Goal: Task Accomplishment & Management: Manage account settings

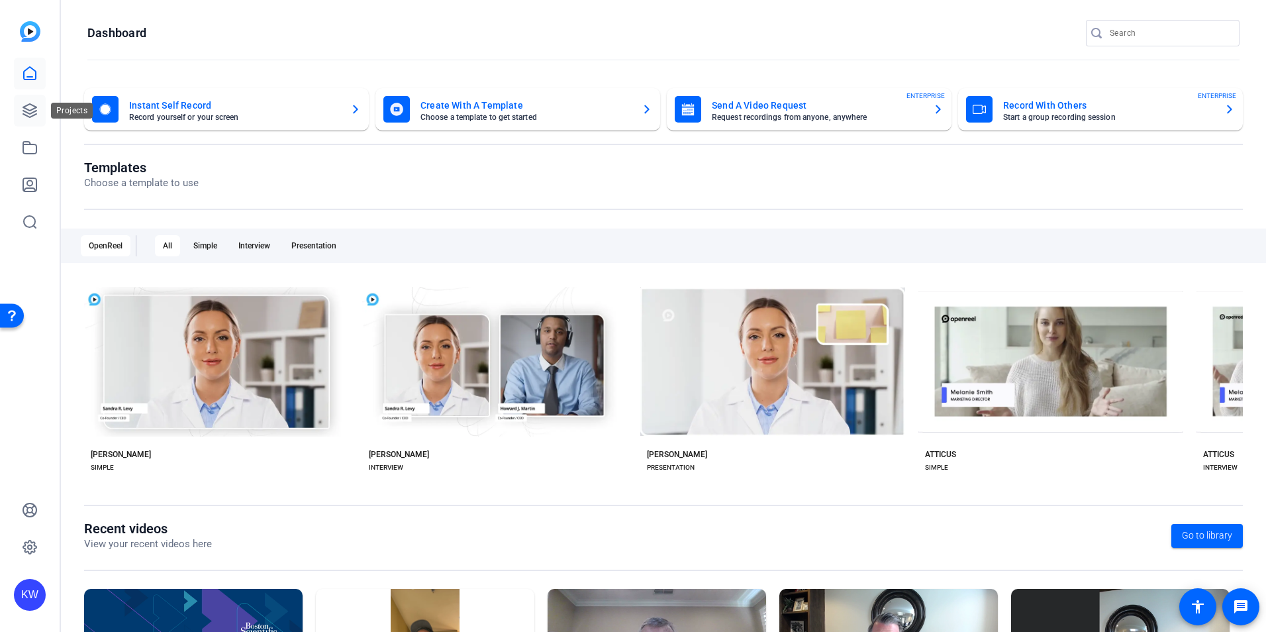
click at [25, 113] on icon at bounding box center [30, 111] width 16 height 16
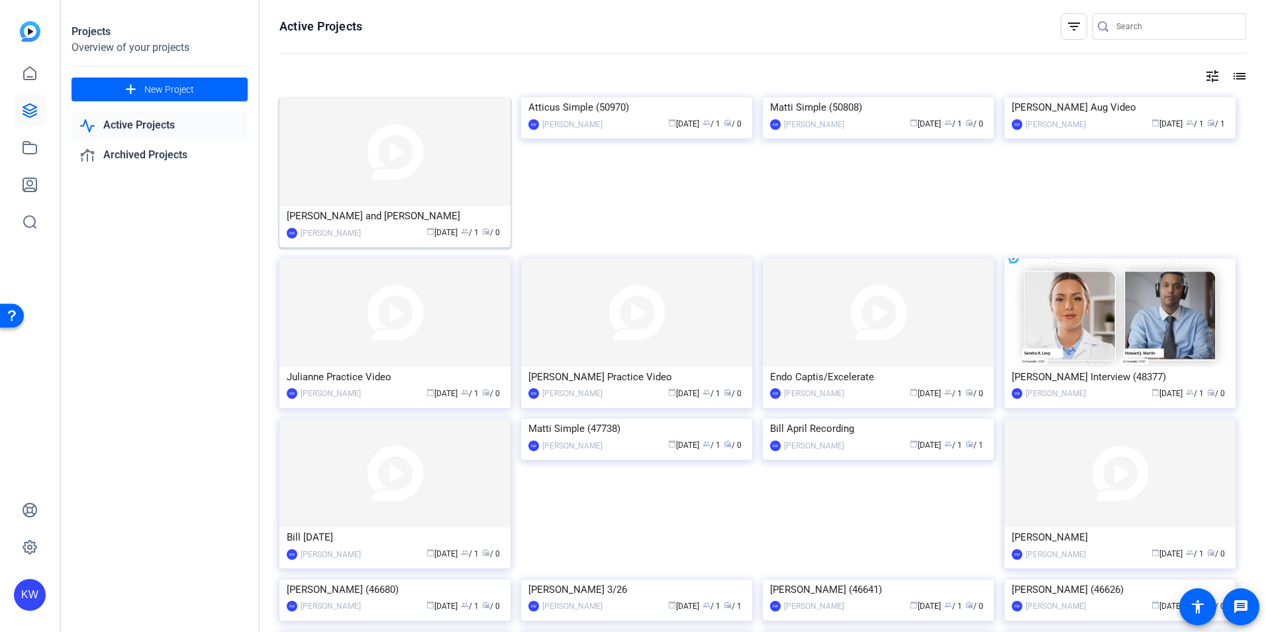
click at [441, 189] on img at bounding box center [394, 151] width 231 height 109
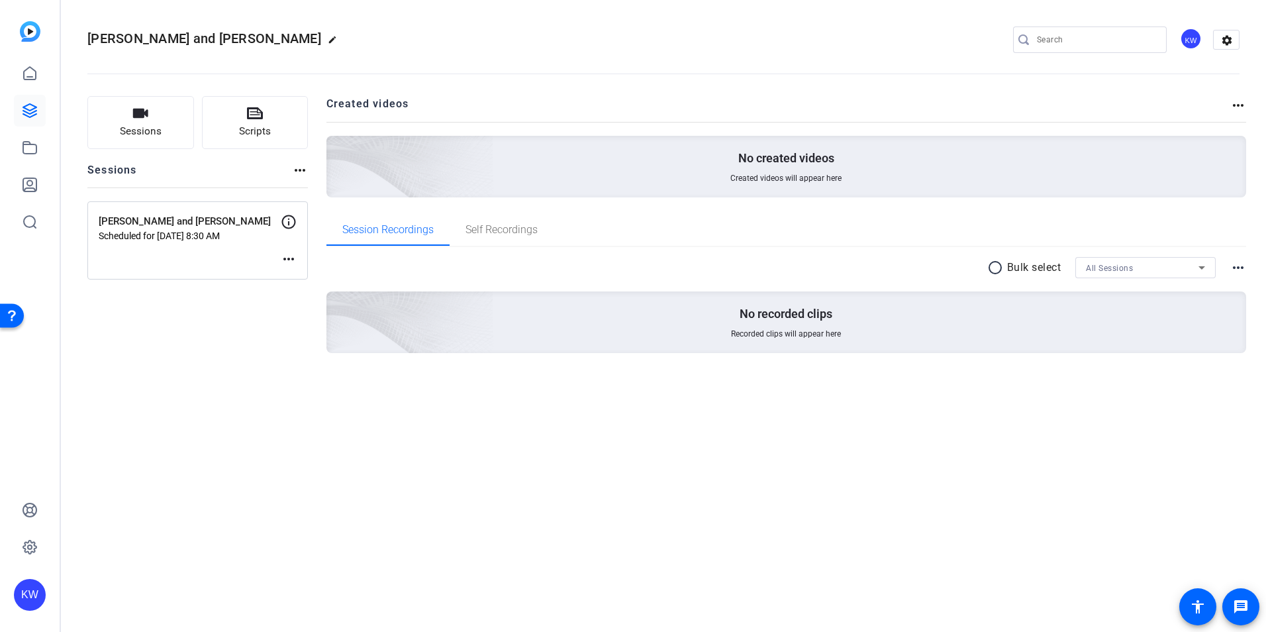
click at [205, 240] on p "Scheduled for [DATE] 8:30 AM" at bounding box center [190, 235] width 182 height 11
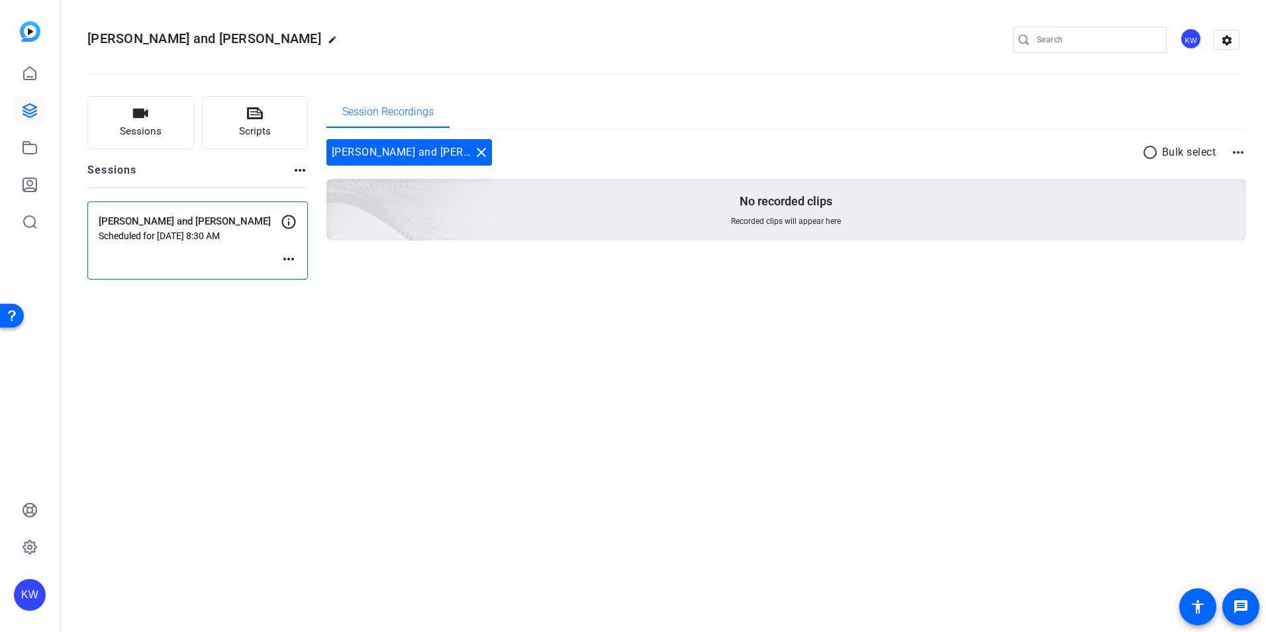
click at [287, 252] on mat-icon "more_horiz" at bounding box center [289, 259] width 16 height 16
click at [324, 275] on span "Edit Session" at bounding box center [321, 279] width 60 height 16
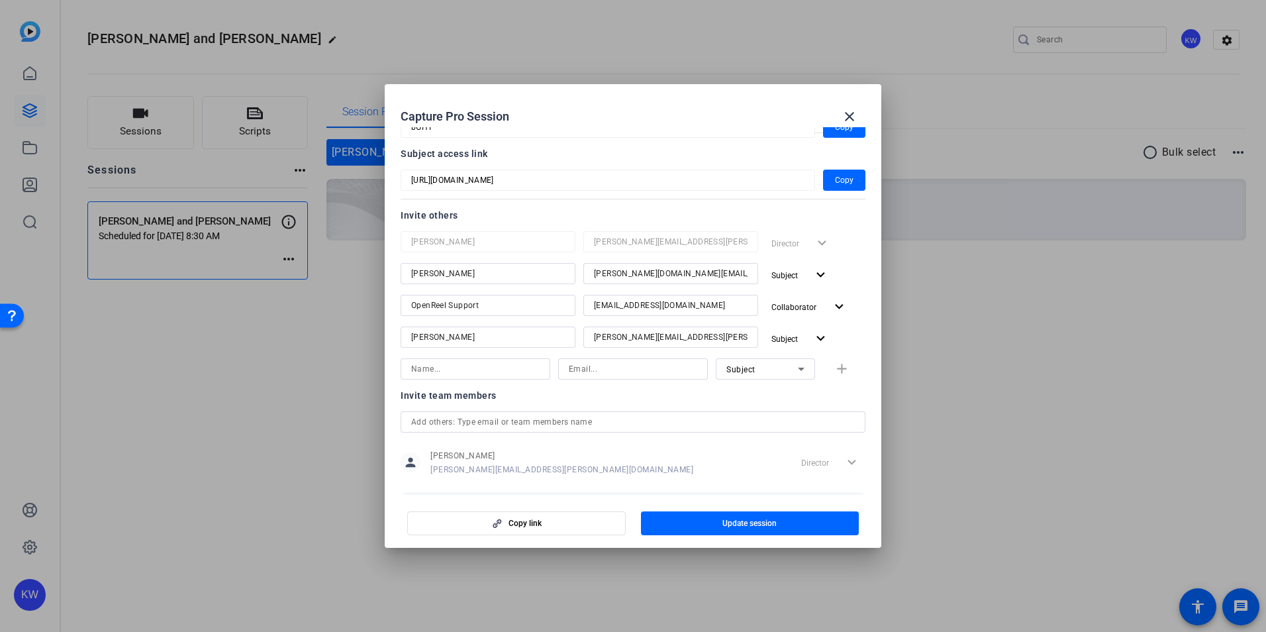
scroll to position [240, 0]
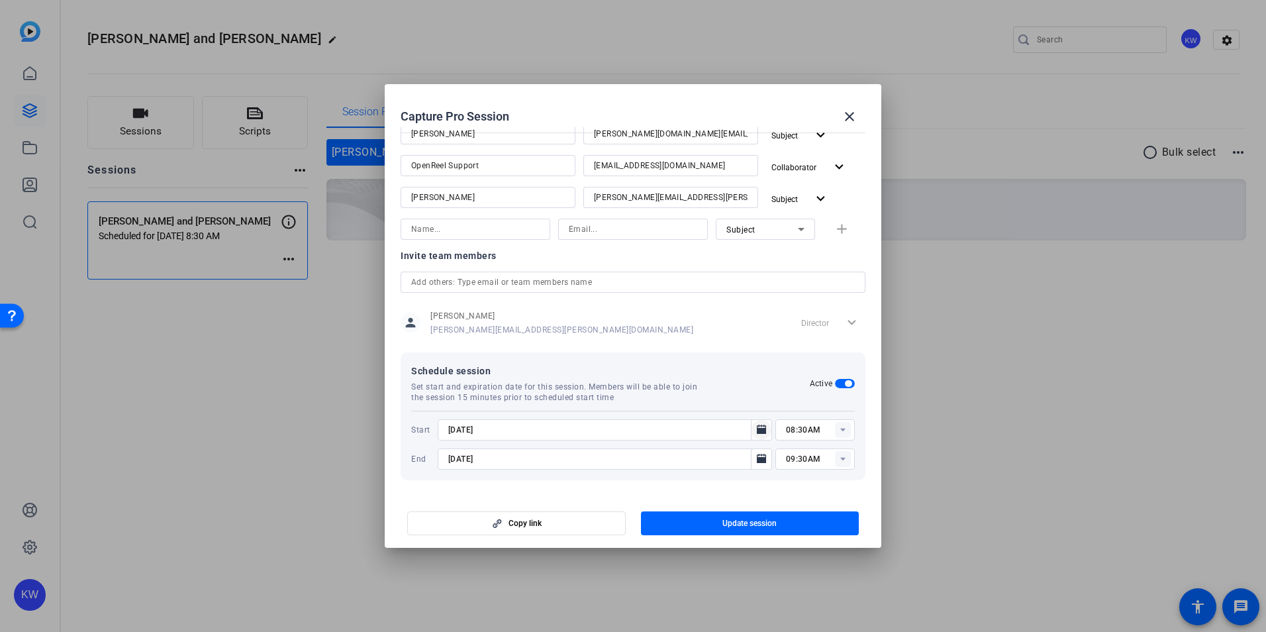
click at [757, 426] on icon "Open calendar" at bounding box center [761, 428] width 9 height 9
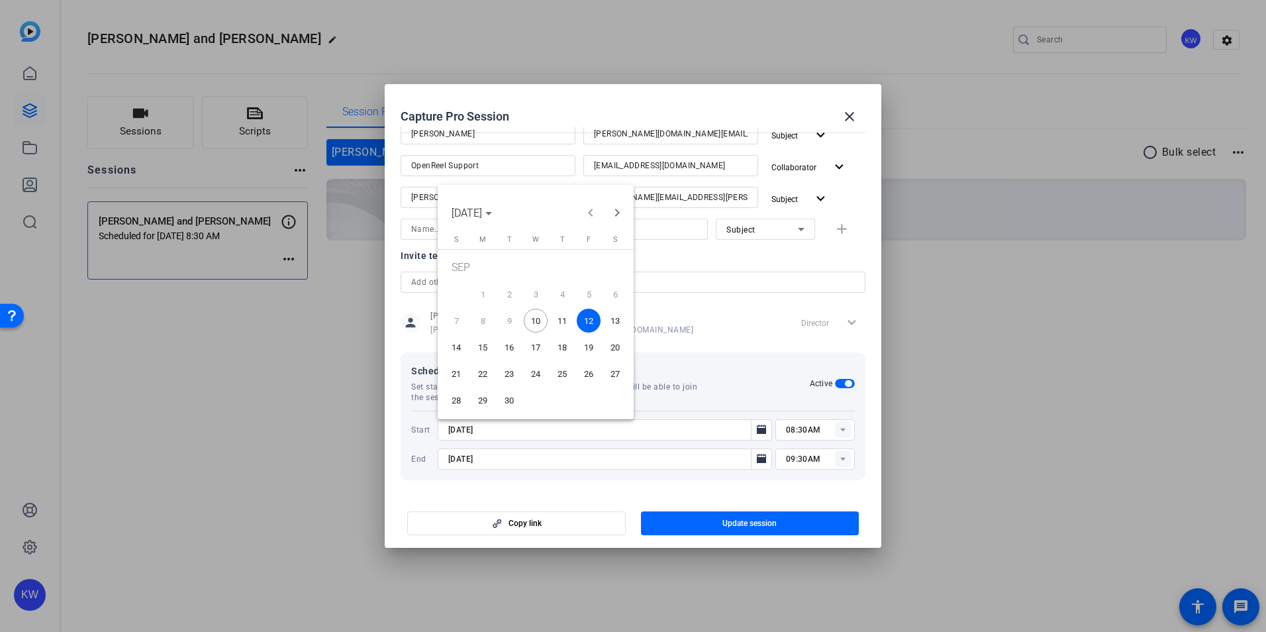
click at [589, 372] on span "26" at bounding box center [589, 374] width 24 height 24
type input "[DATE]"
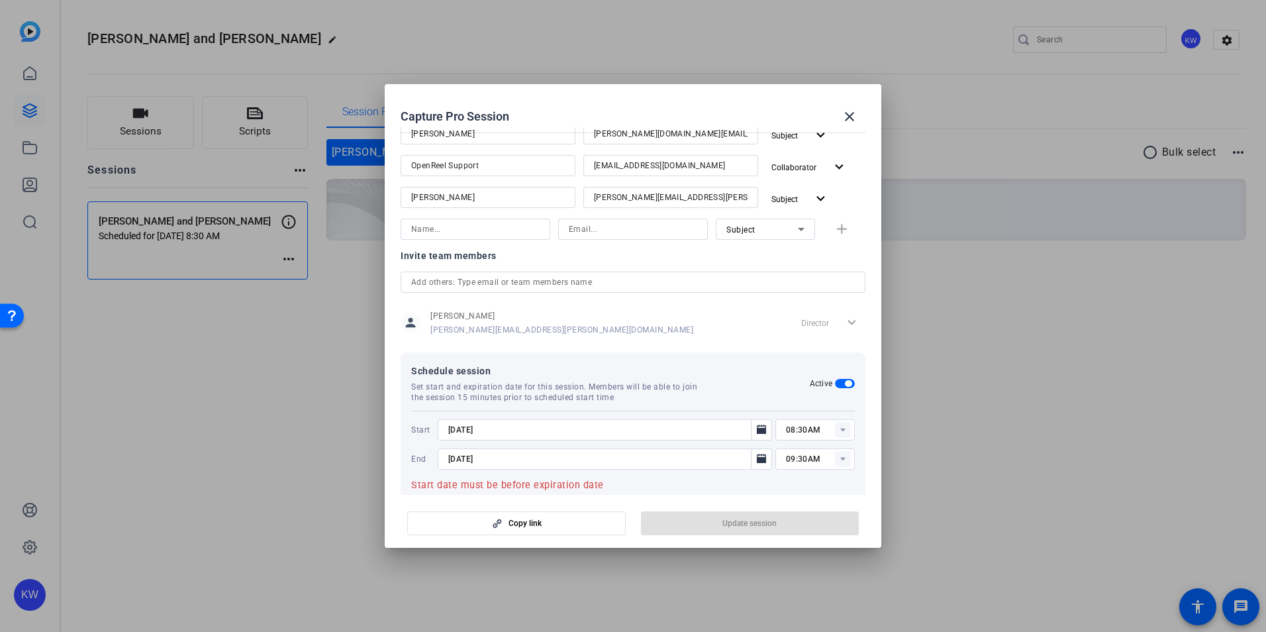
click at [835, 430] on rect at bounding box center [843, 430] width 16 height 16
click at [839, 444] on div "12:00AM 12:15AM 12:30AM 12:45AM 01:00AM 01:15AM 01:30AM 01:45AM 02:00AM 02:15AM…" at bounding box center [808, 525] width 79 height 170
click at [807, 471] on span "08:00AM" at bounding box center [796, 472] width 34 height 9
type input "08:00AM"
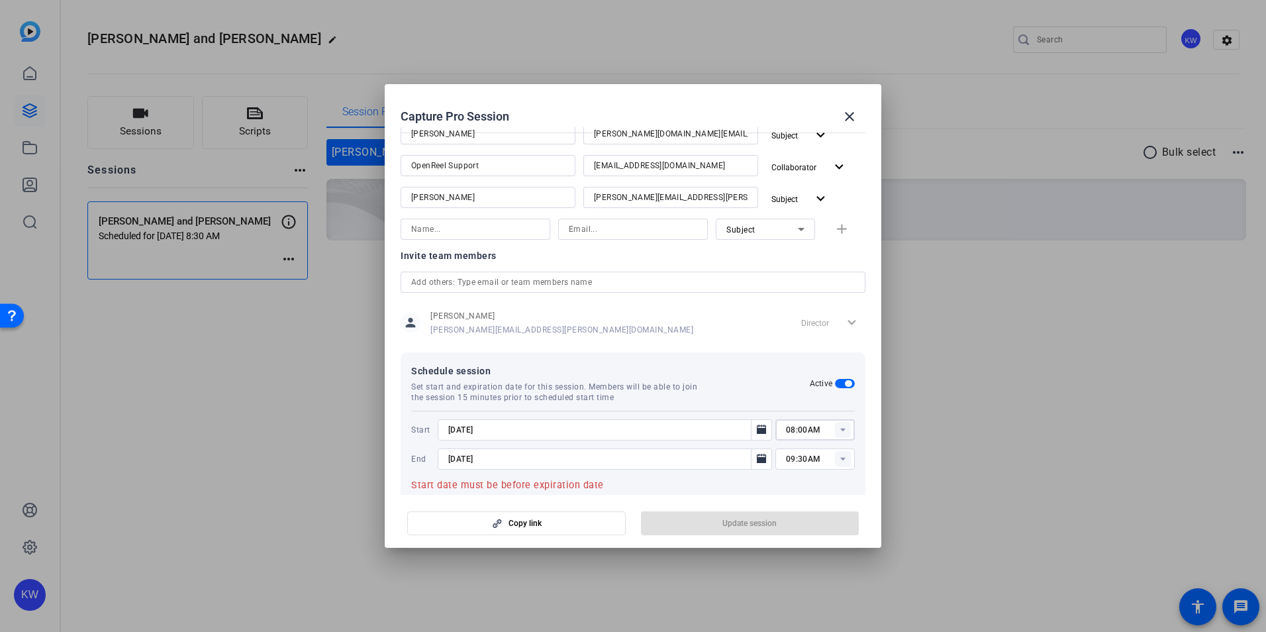
click at [730, 458] on input "[DATE]" at bounding box center [598, 459] width 300 height 16
click at [757, 462] on icon "Open calendar" at bounding box center [761, 458] width 9 height 9
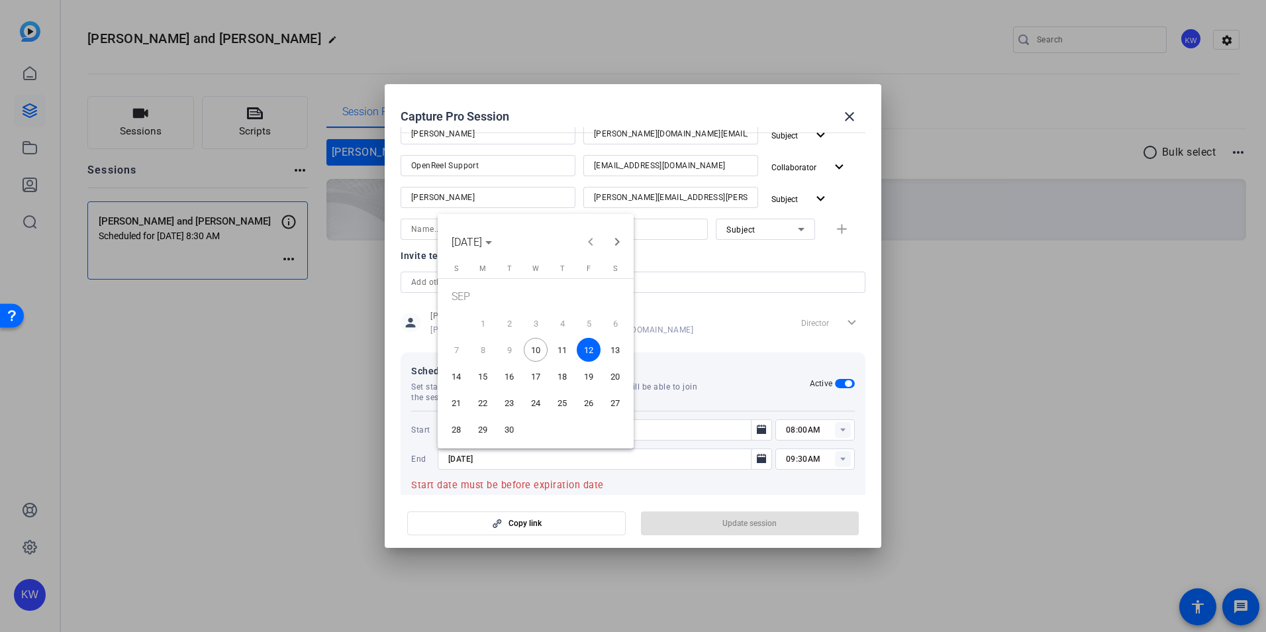
click at [590, 401] on span "26" at bounding box center [589, 403] width 24 height 24
type input "[DATE]"
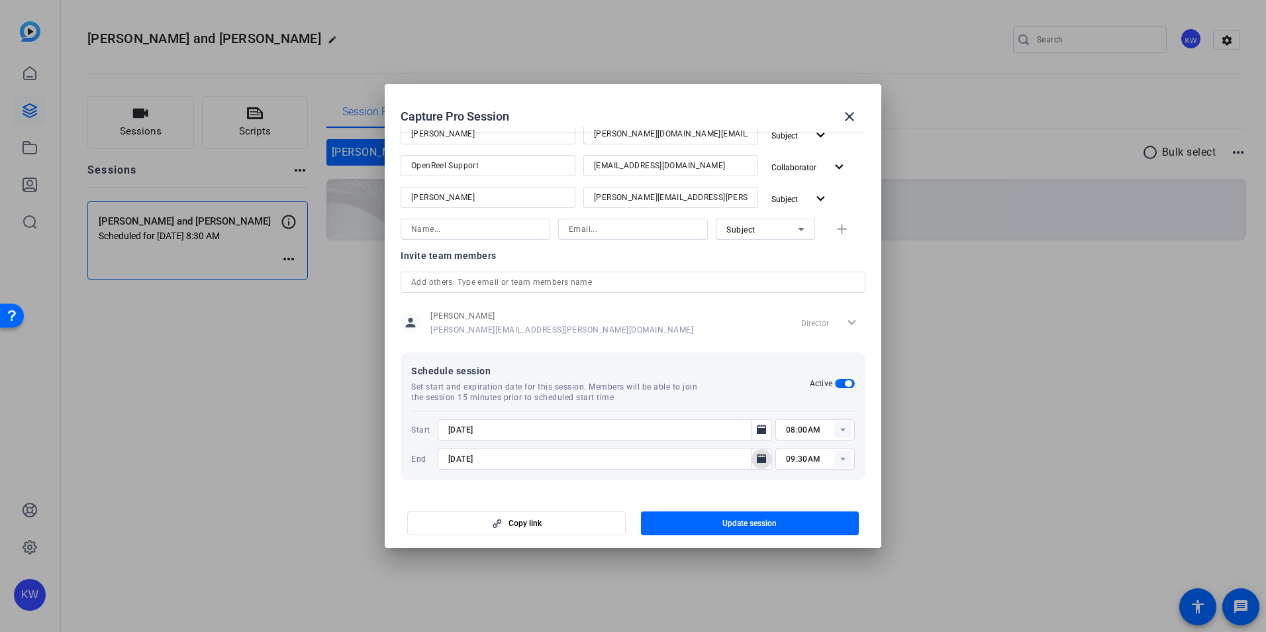
click at [837, 461] on rect at bounding box center [843, 459] width 16 height 16
click at [861, 495] on mat-dialog-actions "Copy link Update session" at bounding box center [633, 521] width 497 height 53
click at [734, 521] on span "Update session" at bounding box center [749, 523] width 54 height 11
